Goal: Find specific page/section: Find specific page/section

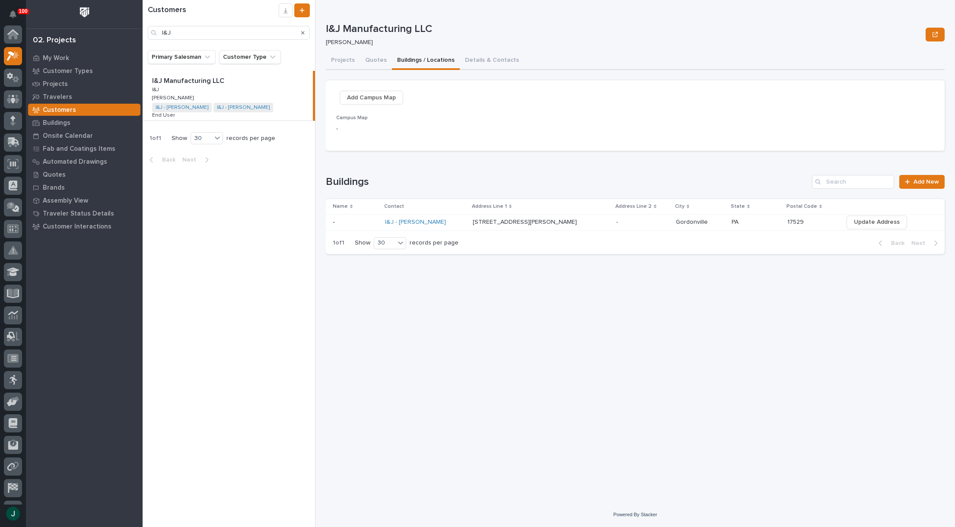
scroll to position [22, 0]
click at [204, 32] on input "I&J" at bounding box center [229, 33] width 162 height 14
type input "I"
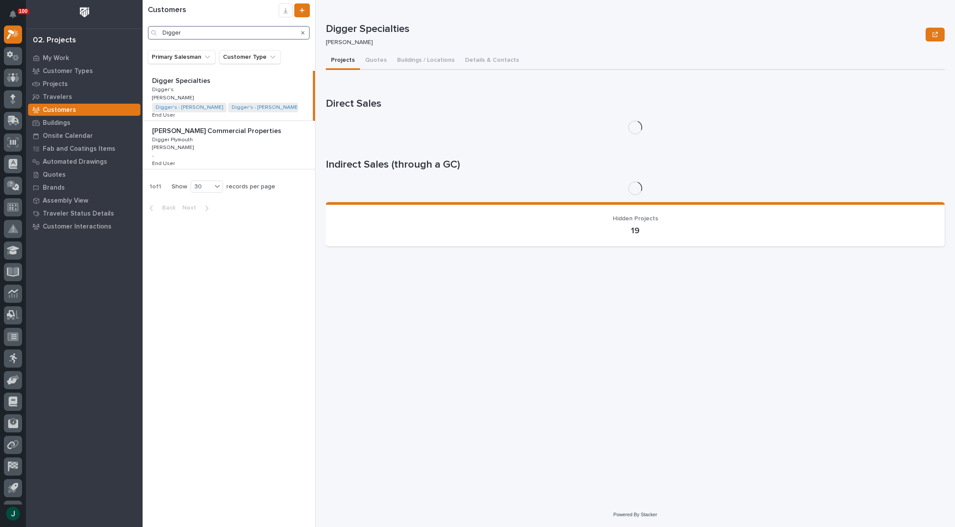
type input "Digger"
click at [181, 81] on p "Digger Specialties" at bounding box center [182, 80] width 60 height 10
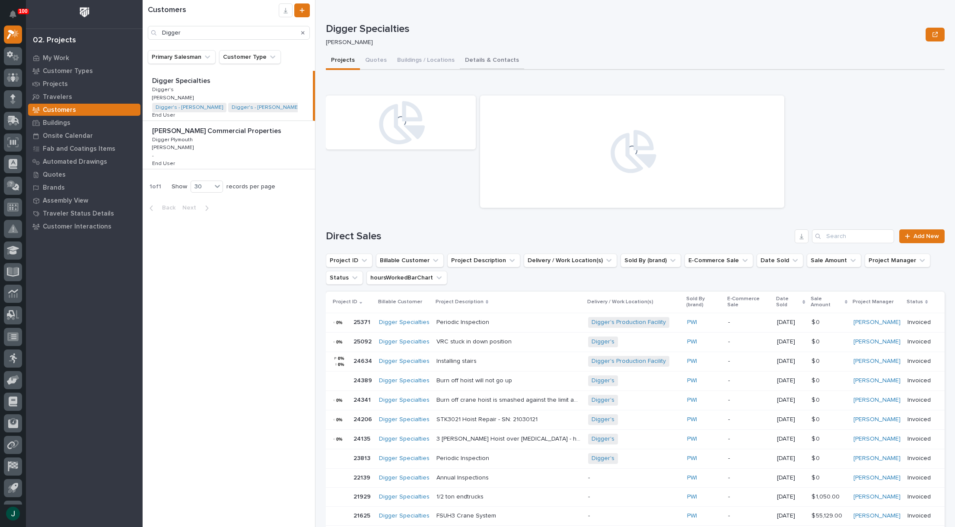
click at [475, 60] on button "Details & Contacts" at bounding box center [492, 61] width 64 height 18
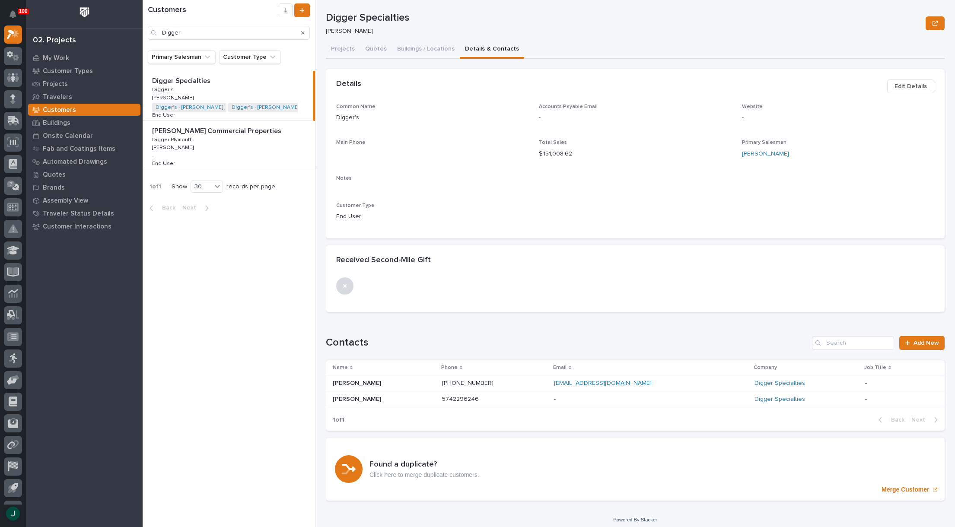
scroll to position [16, 0]
